Goal: Transaction & Acquisition: Purchase product/service

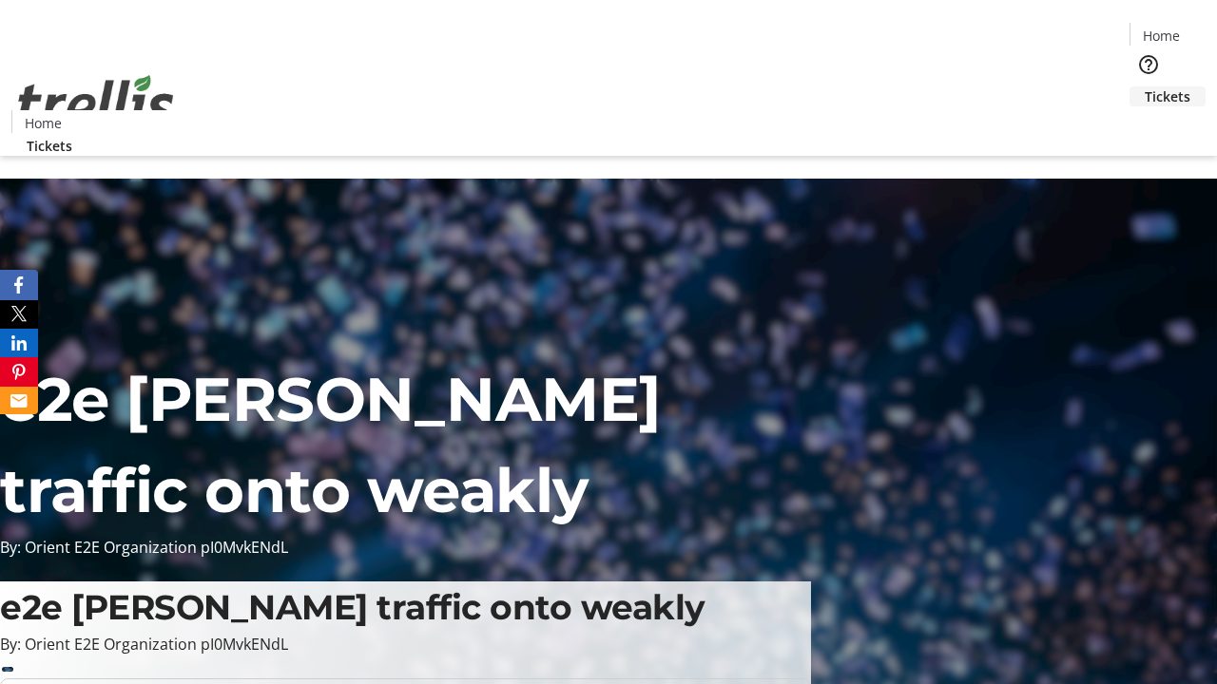
click at [1145, 87] on span "Tickets" at bounding box center [1168, 97] width 46 height 20
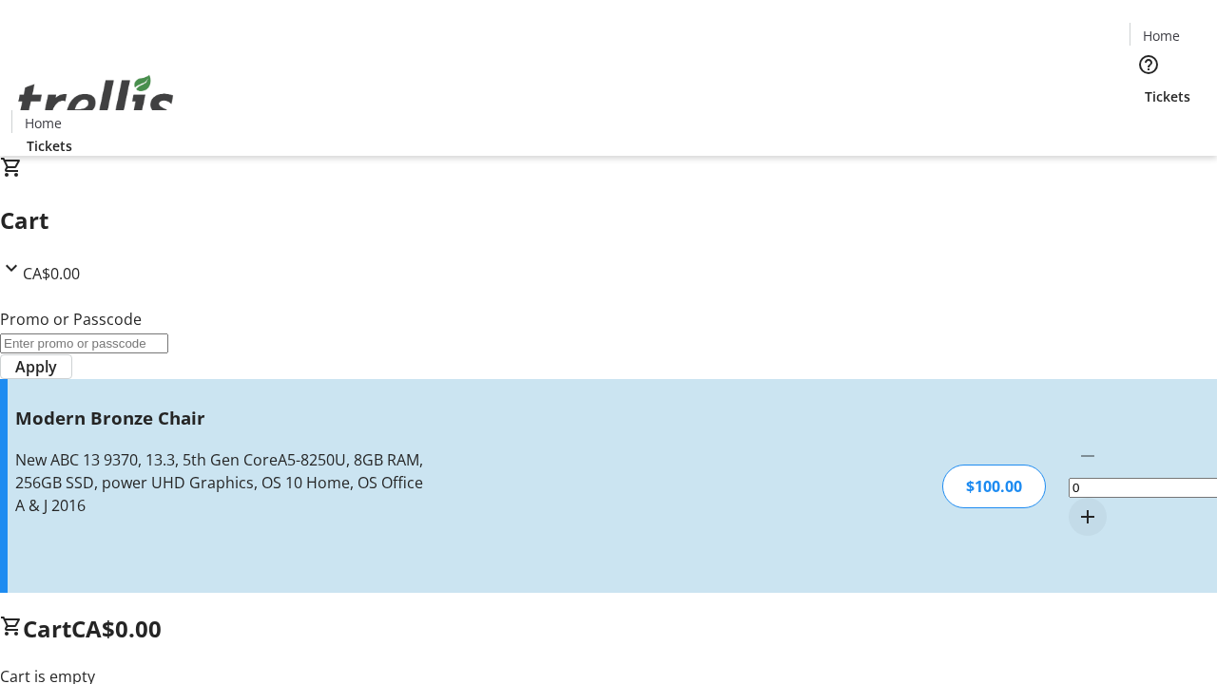
click at [1076, 506] on mat-icon "Increment by one" at bounding box center [1087, 517] width 23 height 23
type input "1"
type input "FREE"
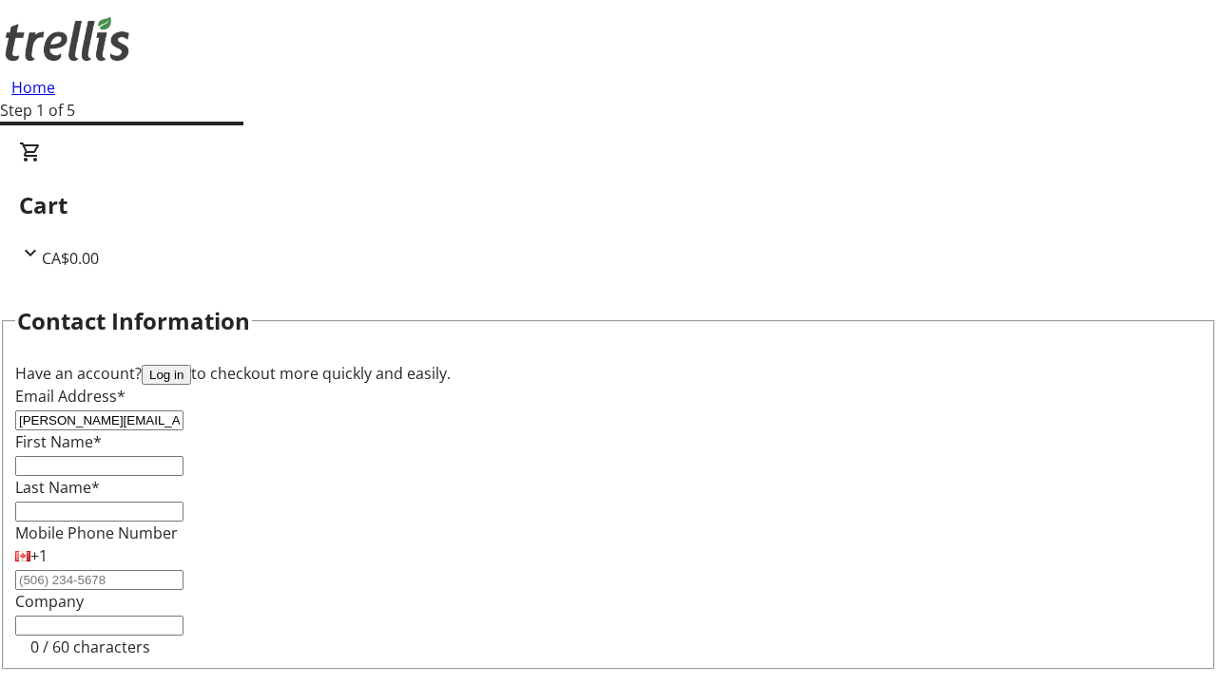
type input "[PERSON_NAME][EMAIL_ADDRESS][DOMAIN_NAME]"
type input "[PERSON_NAME]"
type input "Towne"
